Goal: Navigation & Orientation: Find specific page/section

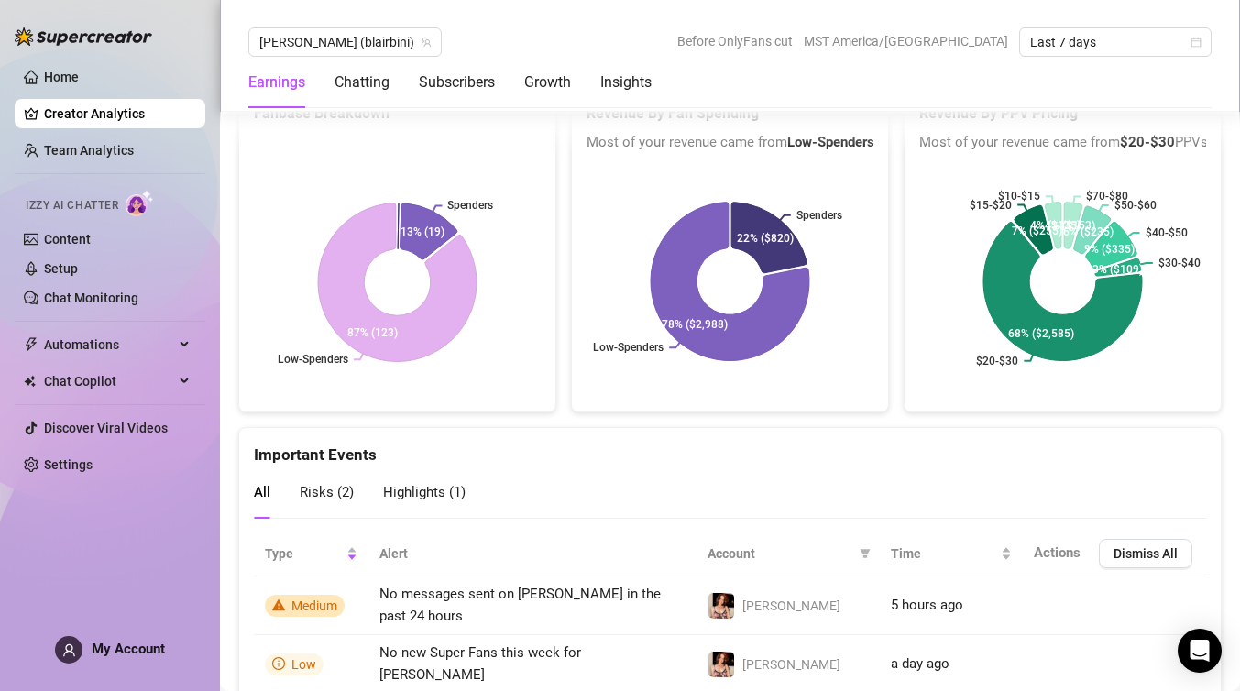
scroll to position [3227, 0]
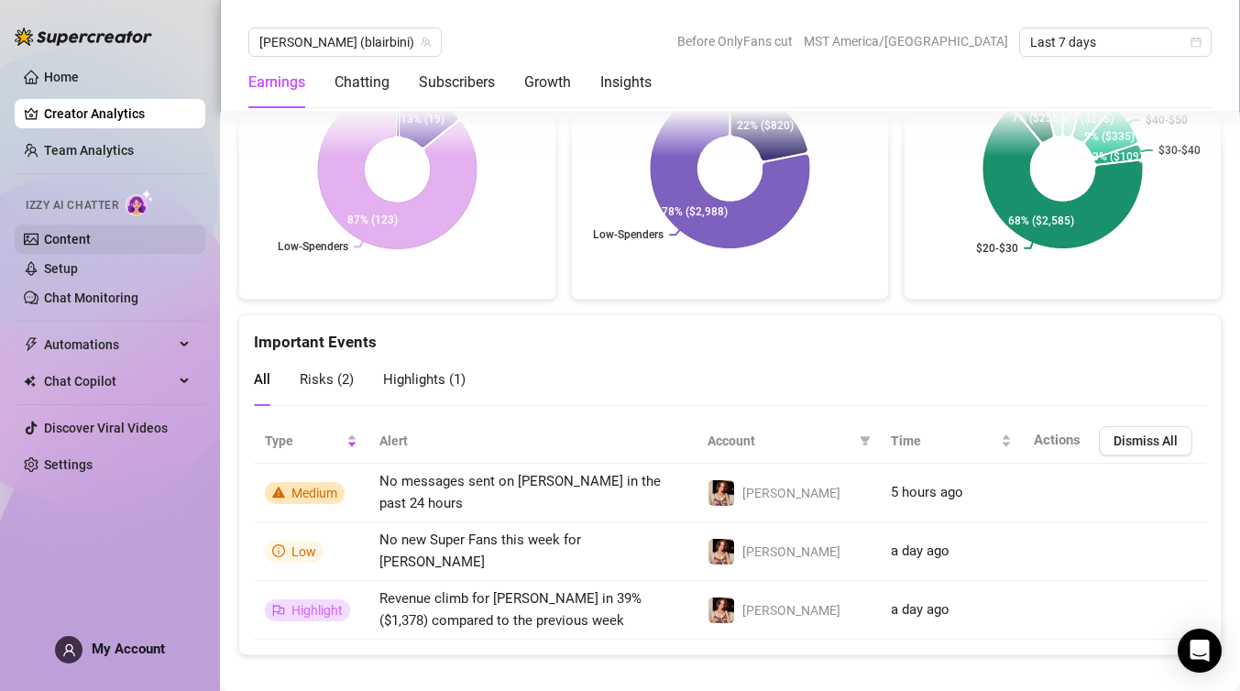
click at [72, 238] on link "Content" at bounding box center [67, 239] width 47 height 15
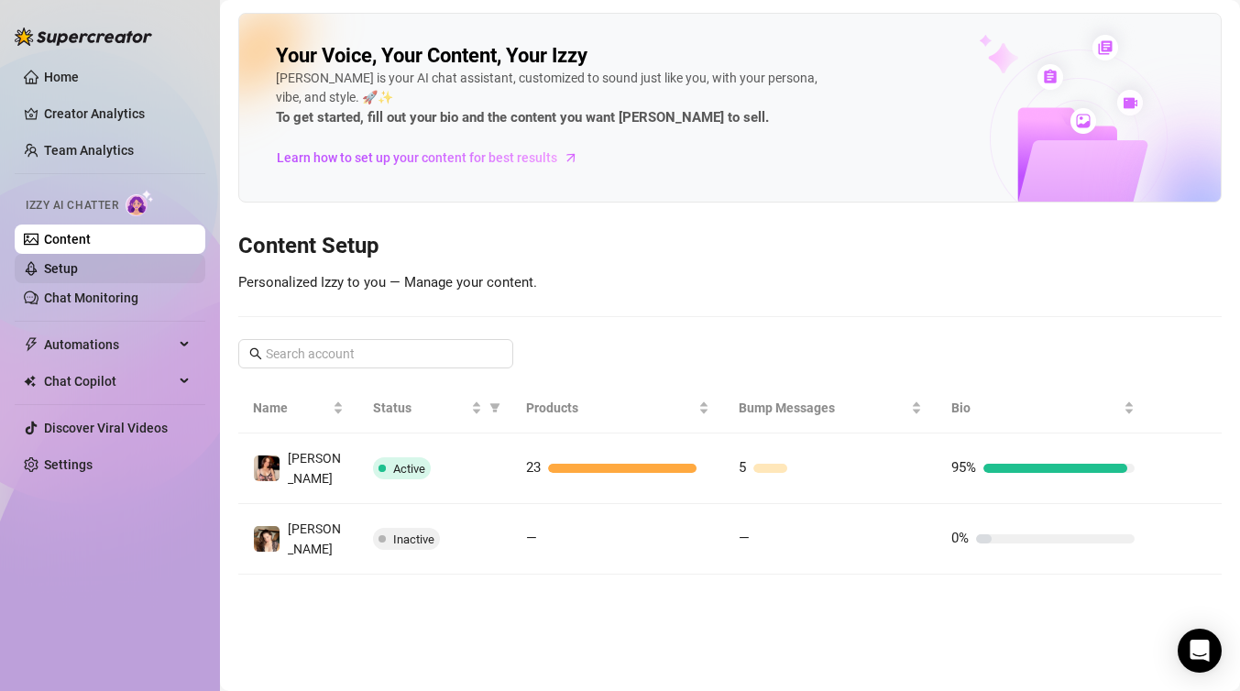
click at [78, 271] on link "Setup" at bounding box center [61, 268] width 34 height 15
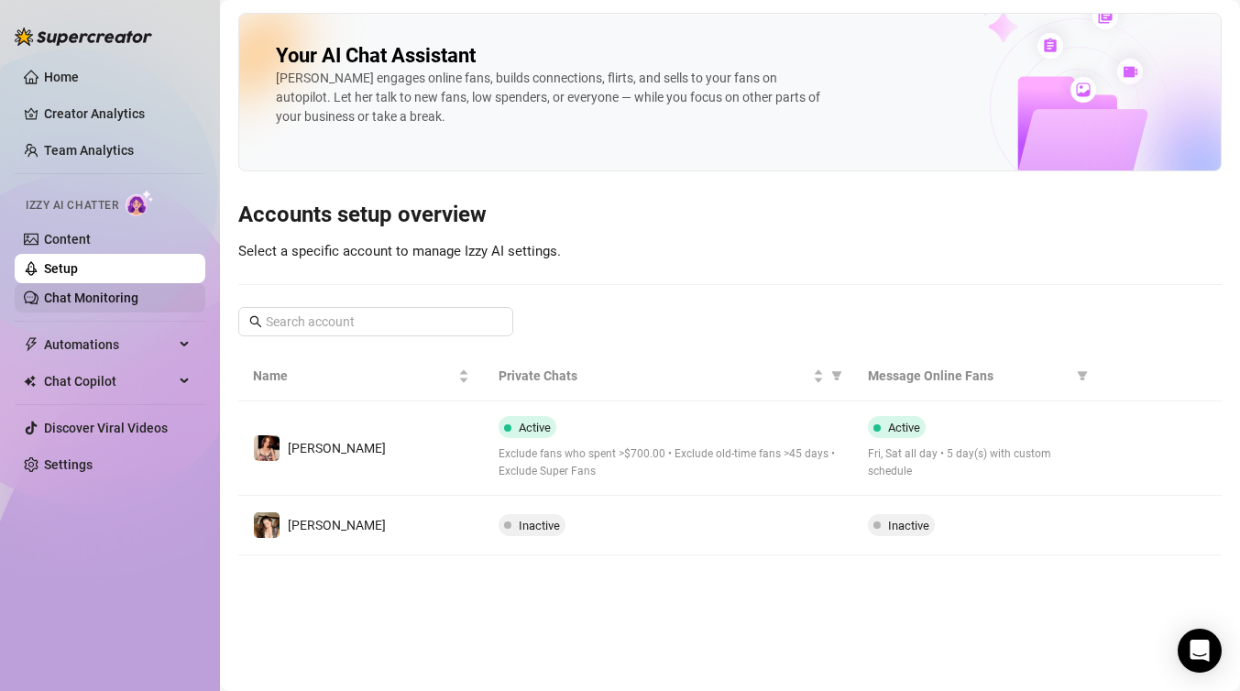
click at [93, 301] on link "Chat Monitoring" at bounding box center [91, 298] width 94 height 15
